Goal: Task Accomplishment & Management: Manage account settings

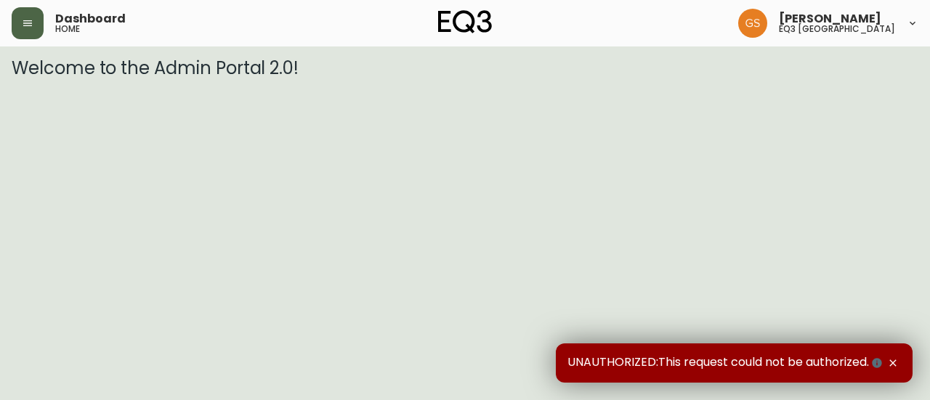
click at [35, 23] on button "button" at bounding box center [28, 23] width 32 height 32
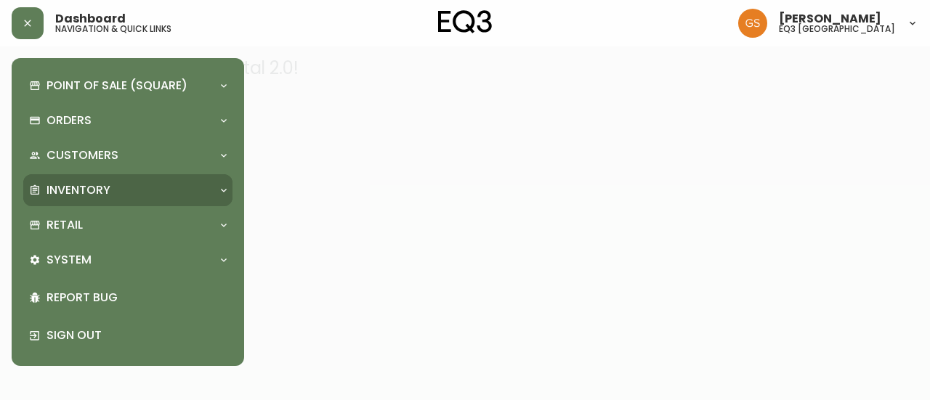
click at [208, 195] on div "Inventory" at bounding box center [120, 190] width 183 height 16
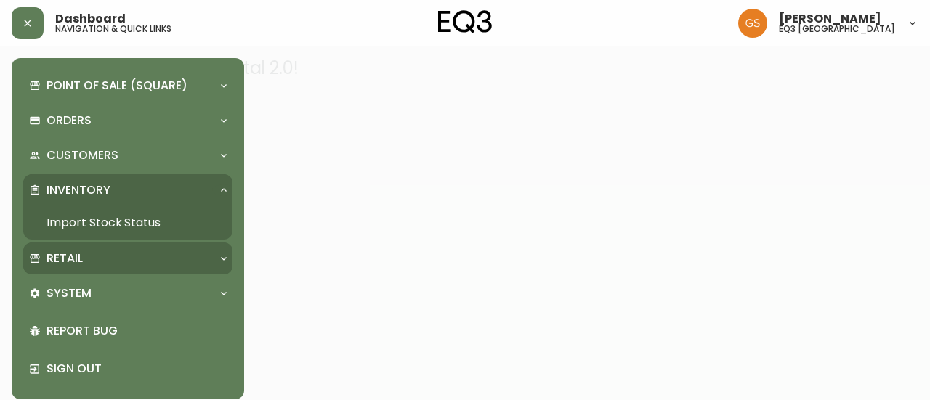
click at [129, 255] on div "Retail" at bounding box center [120, 259] width 183 height 16
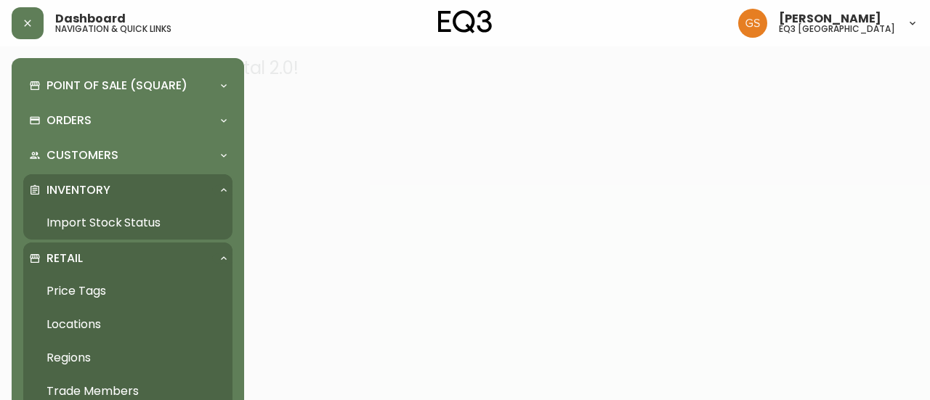
click at [151, 245] on div "Retail" at bounding box center [127, 259] width 209 height 32
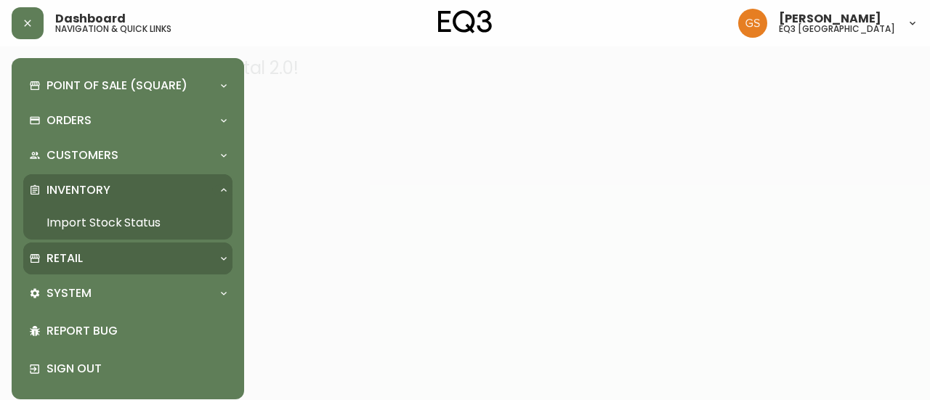
click at [153, 256] on div "Retail" at bounding box center [120, 259] width 183 height 16
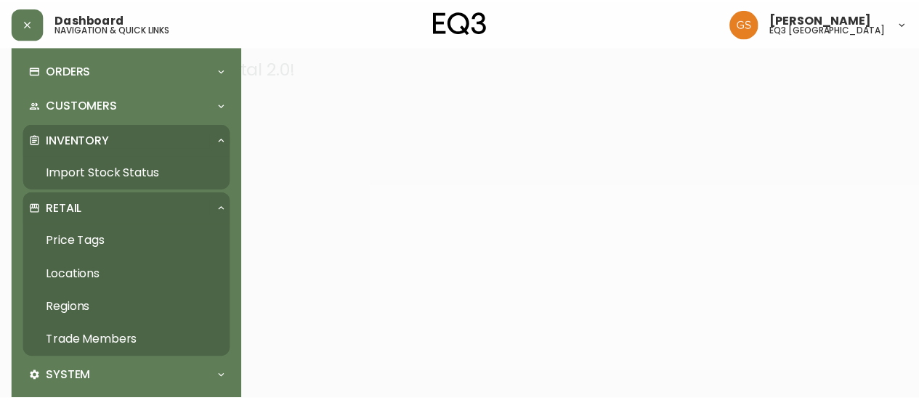
scroll to position [73, 0]
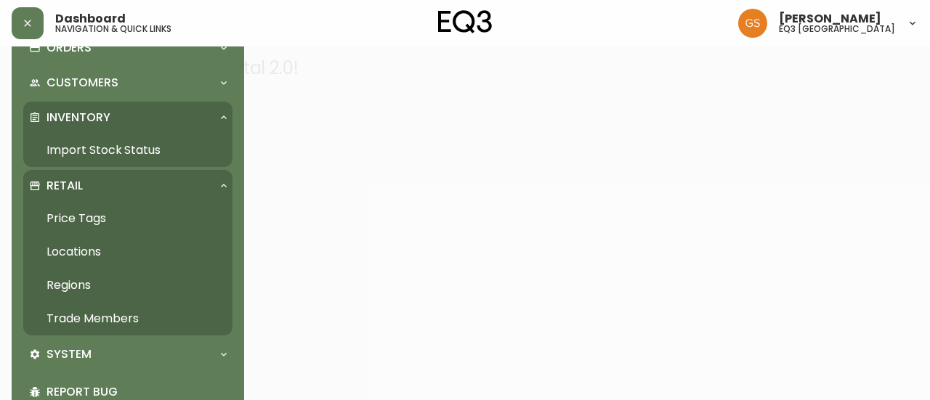
click at [93, 320] on link "Trade Members" at bounding box center [127, 318] width 209 height 33
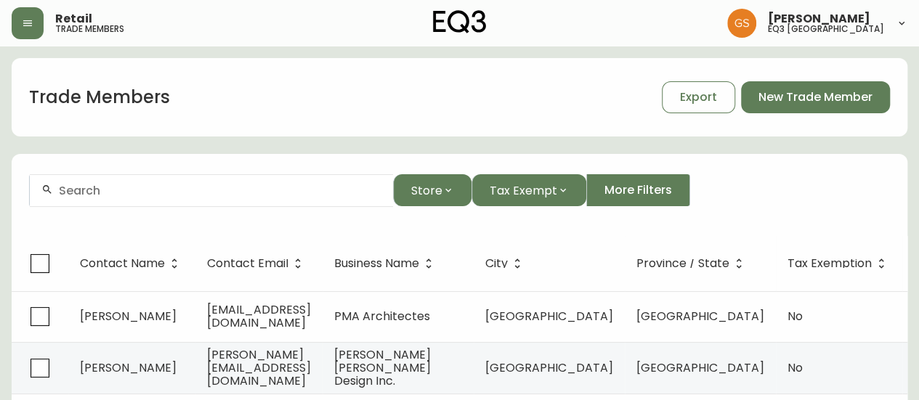
click at [276, 200] on div at bounding box center [211, 190] width 363 height 33
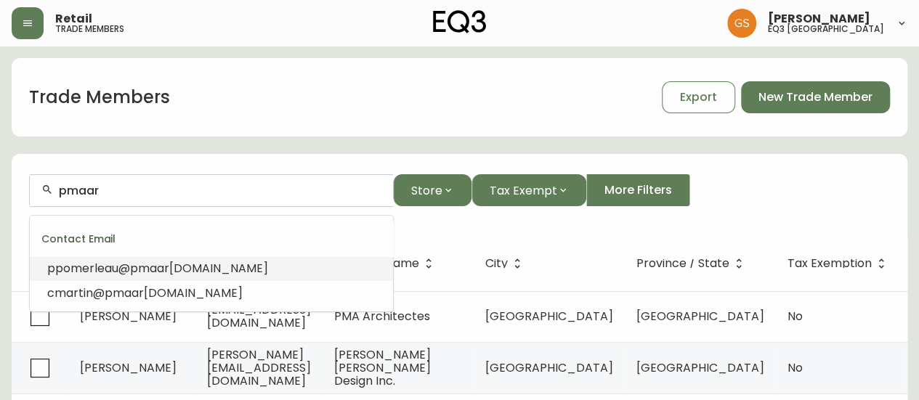
click at [248, 271] on span "[DOMAIN_NAME]" at bounding box center [218, 268] width 99 height 17
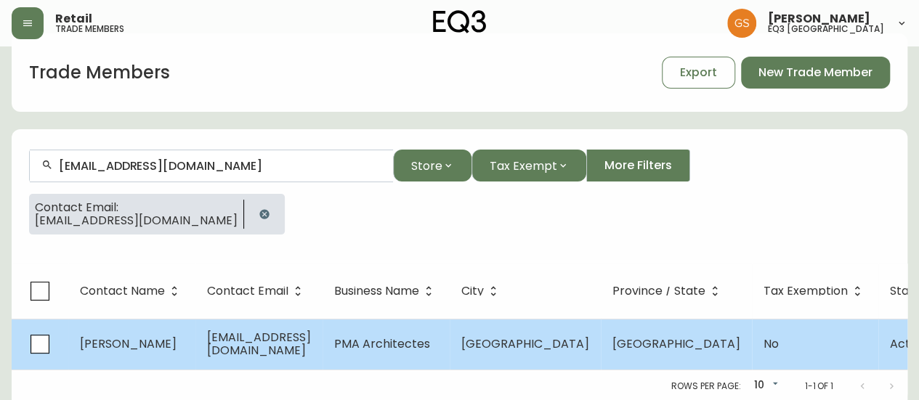
scroll to position [36, 0]
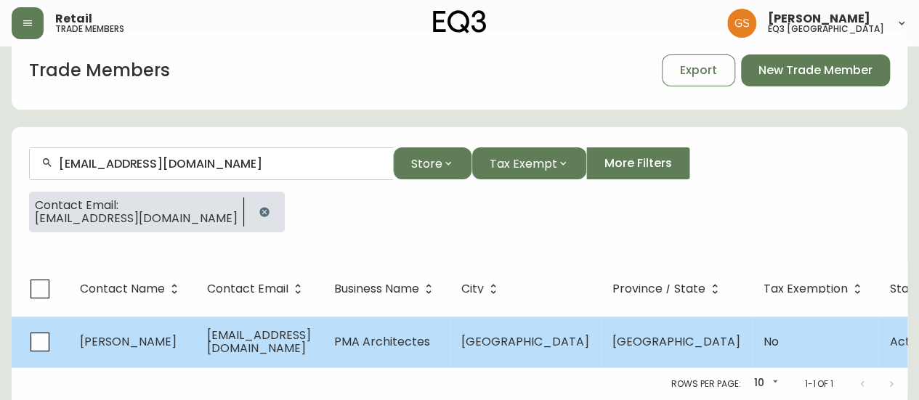
type input "[EMAIL_ADDRESS][DOMAIN_NAME]"
click at [311, 330] on span "[EMAIL_ADDRESS][DOMAIN_NAME]" at bounding box center [259, 342] width 104 height 30
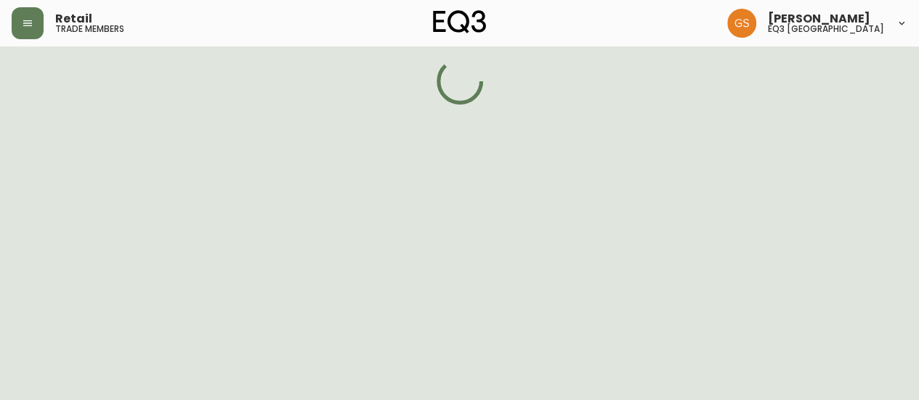
select select "QC"
select select "CA"
select select "CA_EN"
select select "Social Media"
select select "Architect"
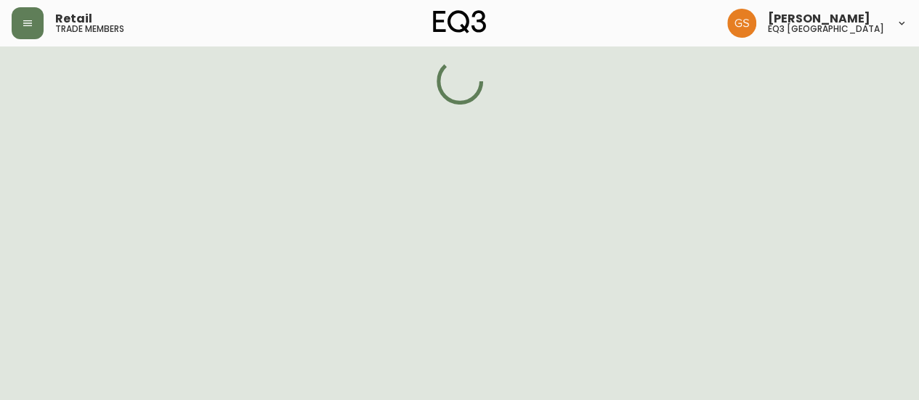
select select "cjwc5ks7z000g3h5rrpv4afax"
select select "false"
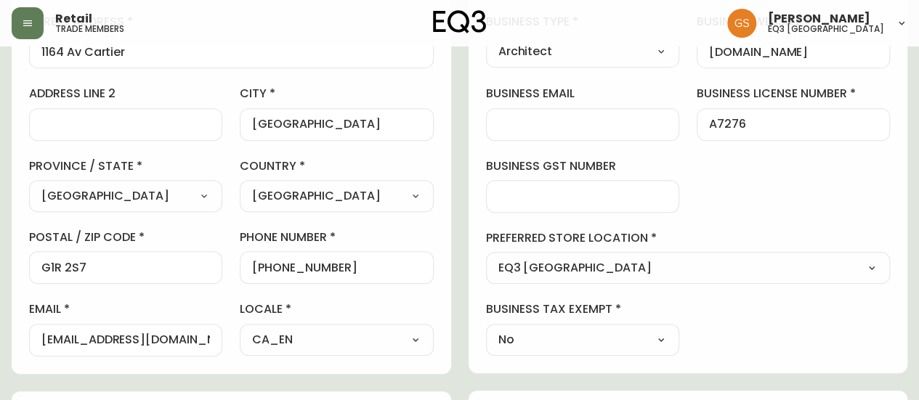
scroll to position [363, 0]
